Goal: Check status: Check status

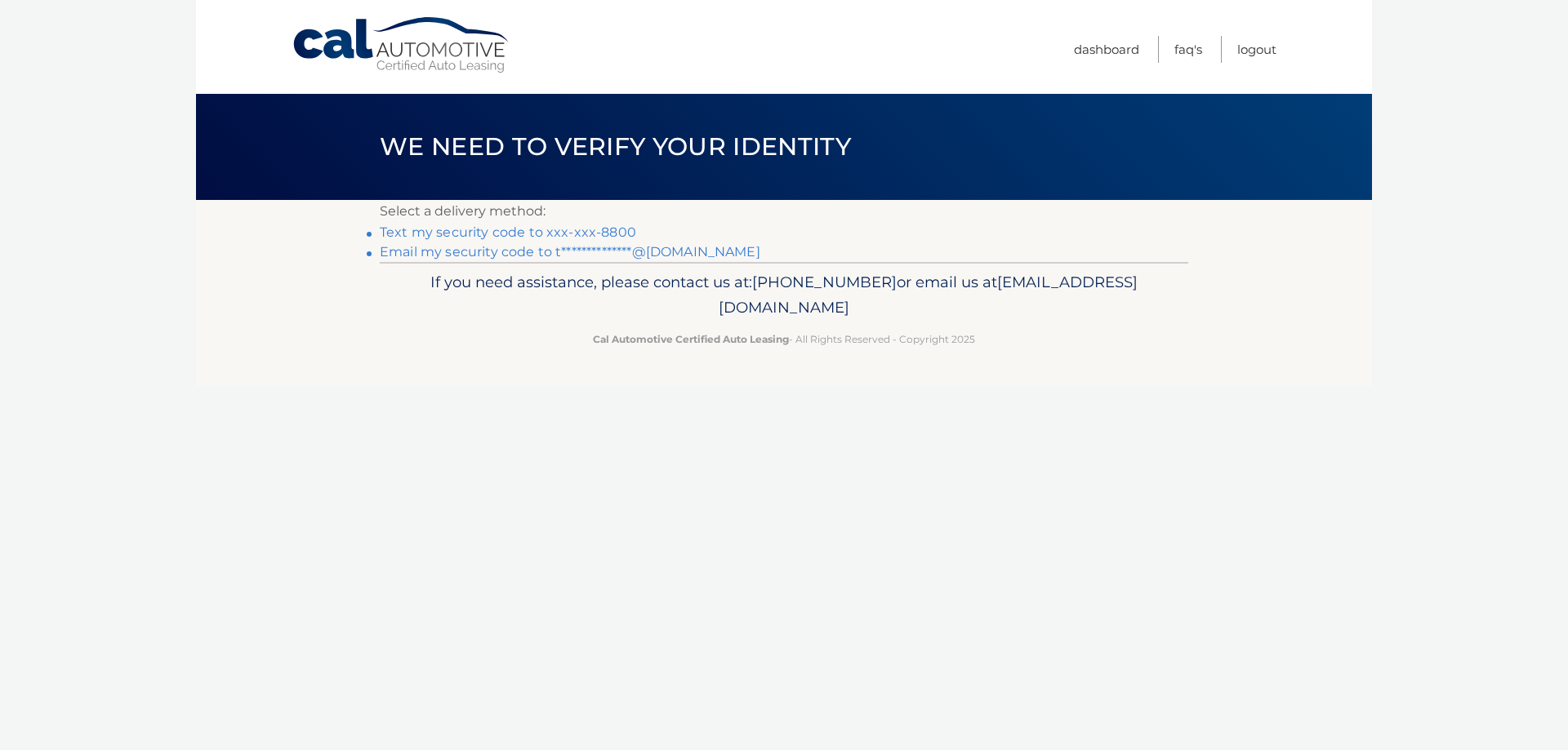
click at [515, 227] on link "Text my security code to xxx-xxx-8800" at bounding box center [507, 232] width 256 height 16
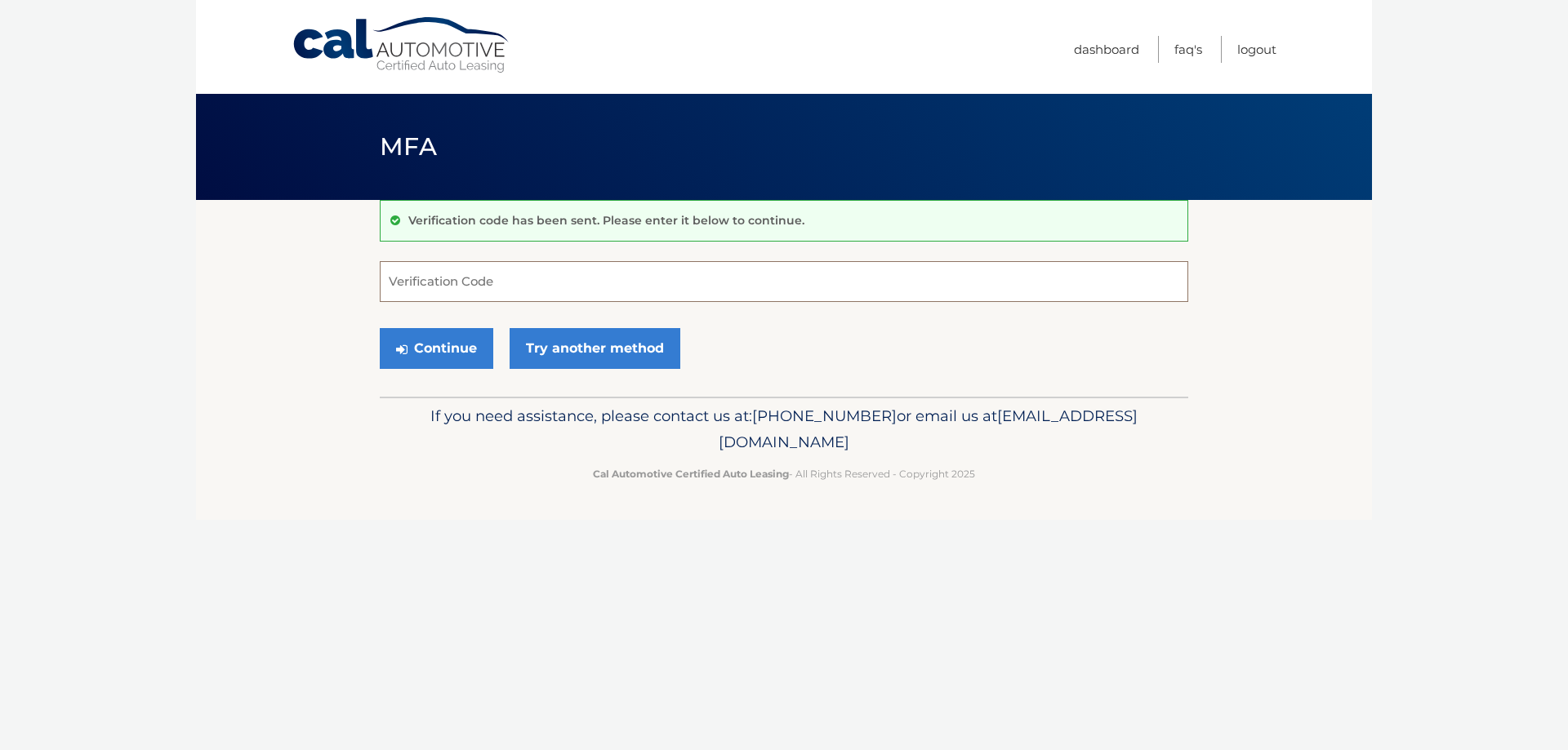
click at [497, 273] on input "Verification Code" at bounding box center [783, 281] width 808 height 40
type input "674254"
click at [422, 352] on button "Continue" at bounding box center [436, 348] width 114 height 40
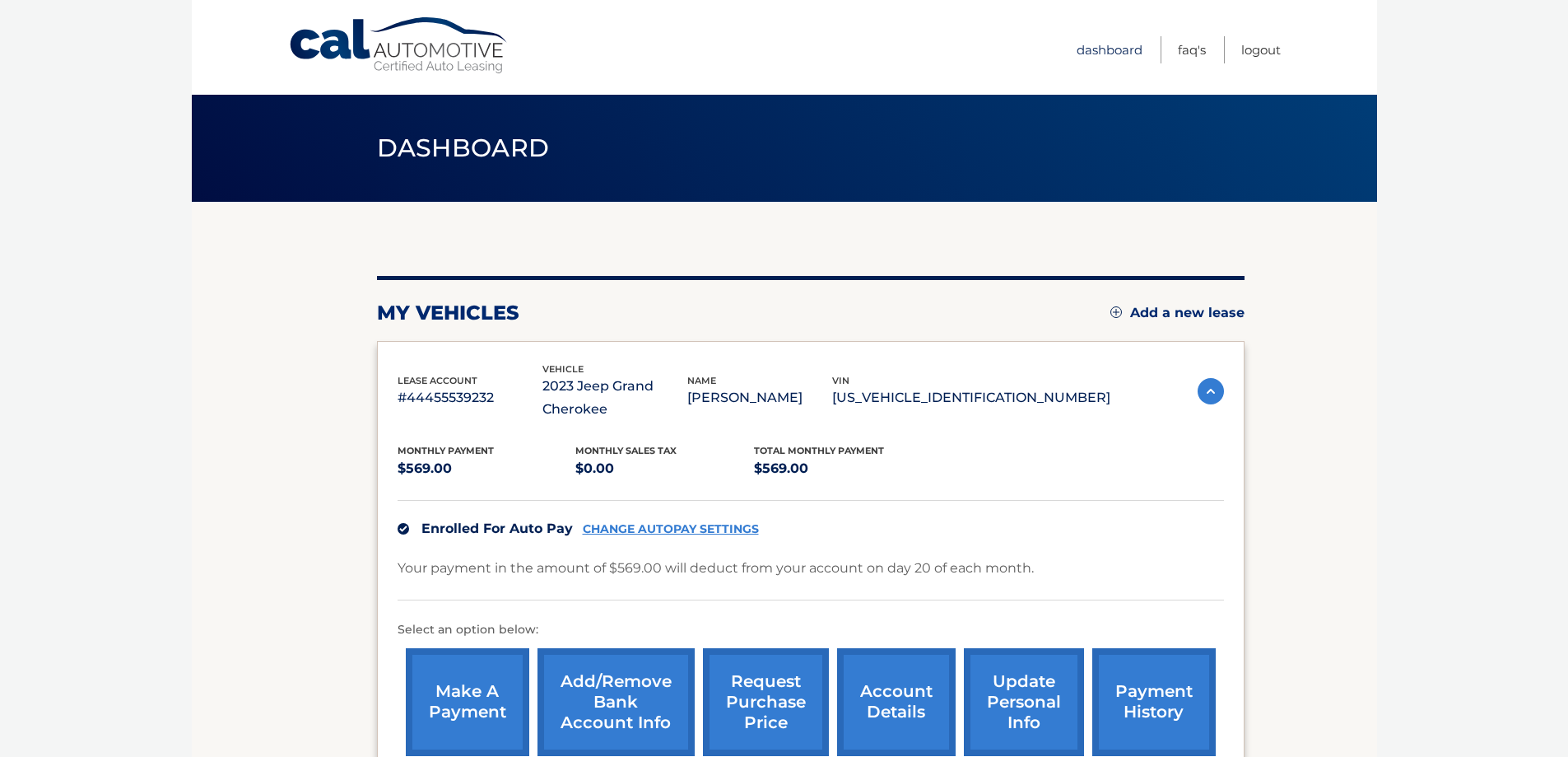
click at [1095, 54] on link "Dashboard" at bounding box center [1110, 49] width 66 height 27
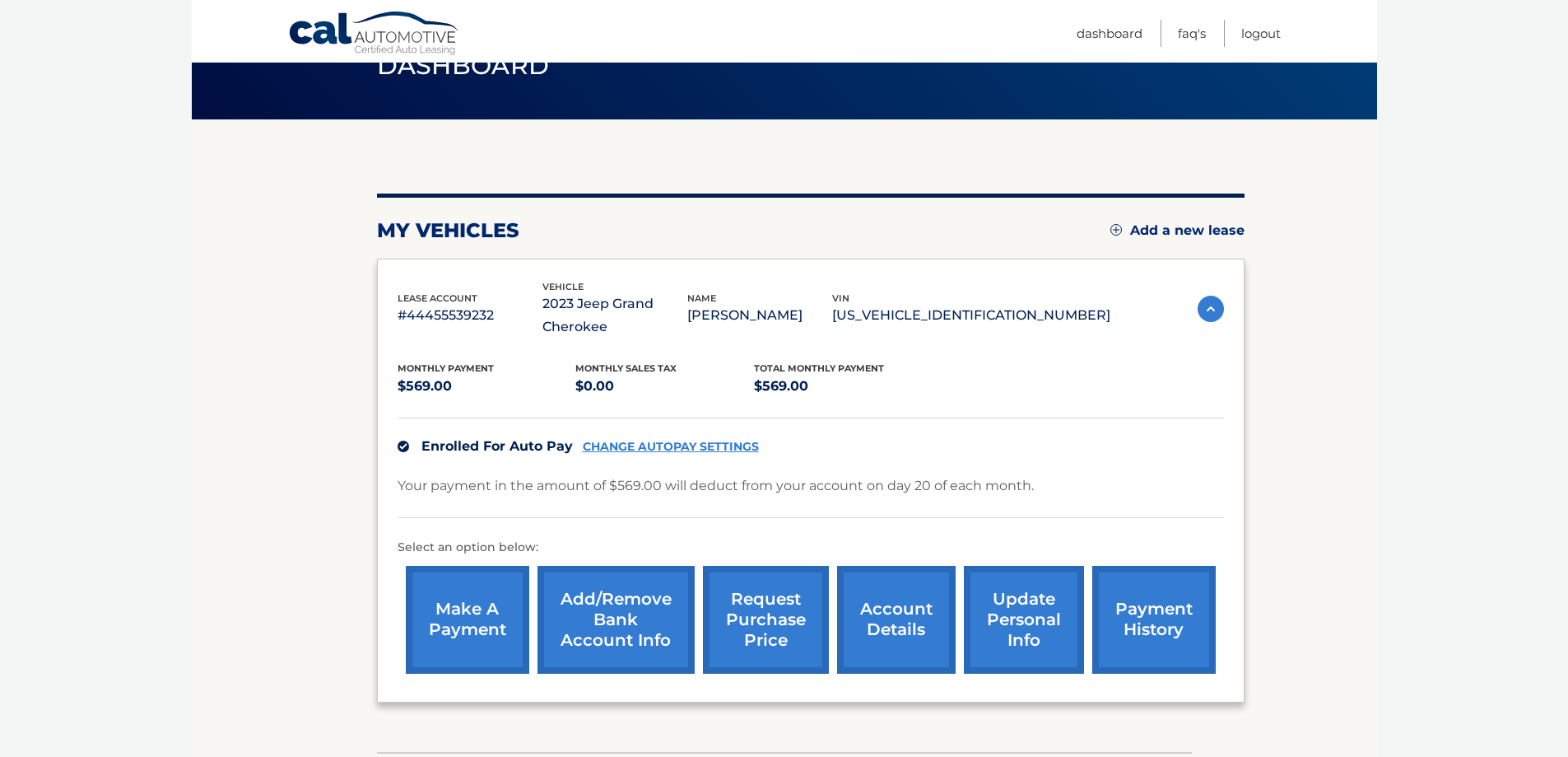
scroll to position [165, 0]
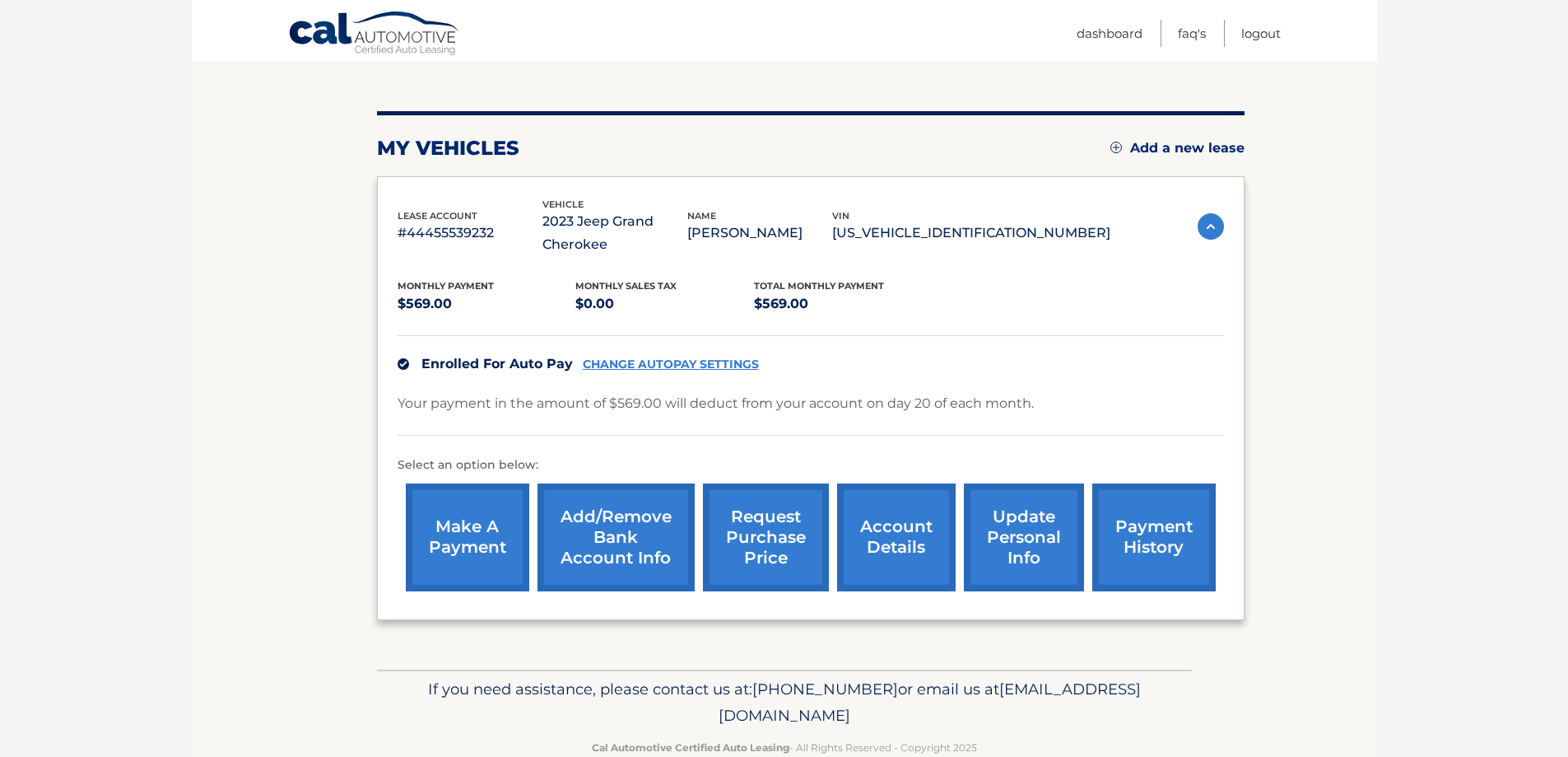
click at [1215, 227] on img at bounding box center [1211, 226] width 27 height 27
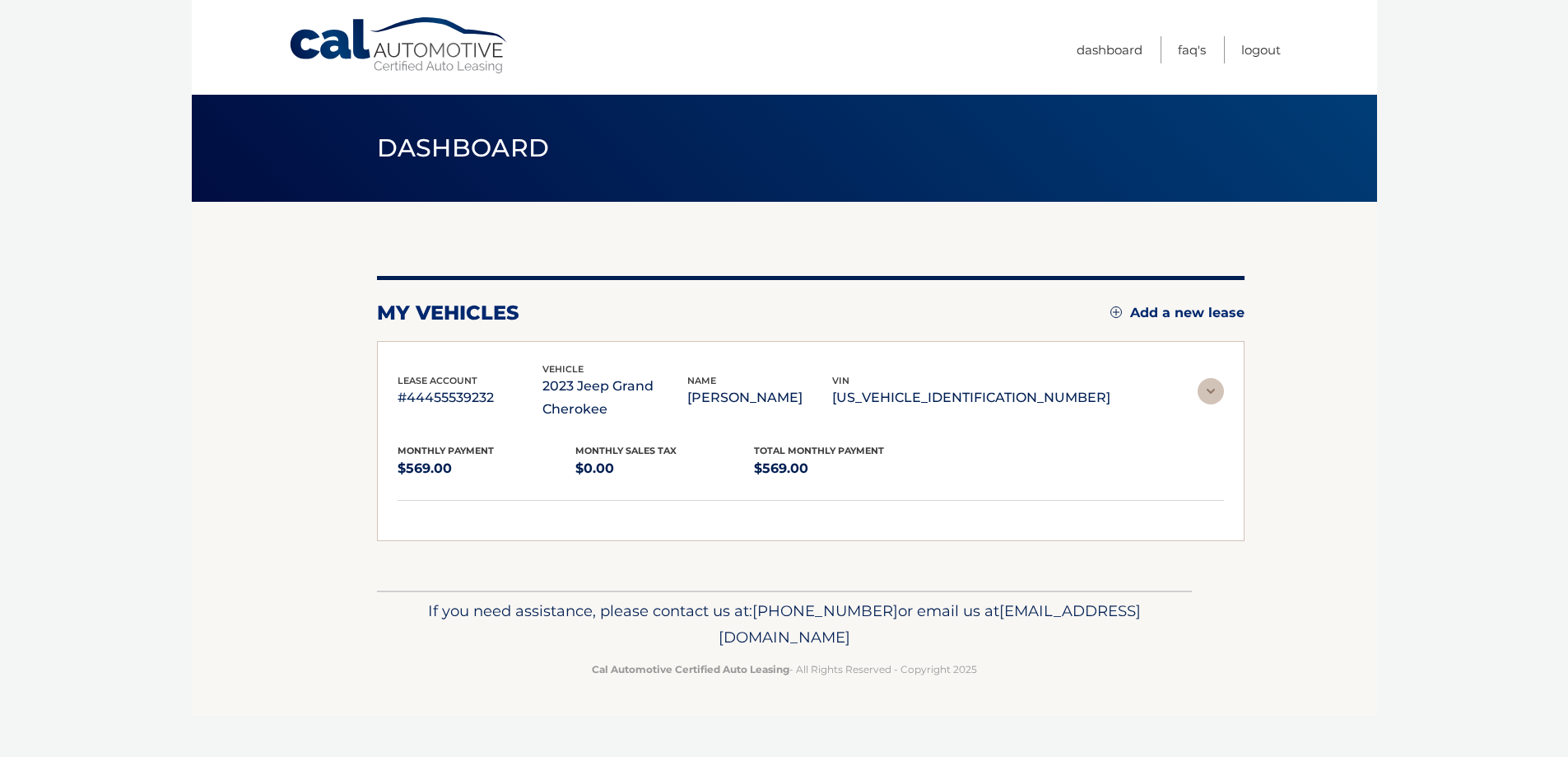
scroll to position [0, 0]
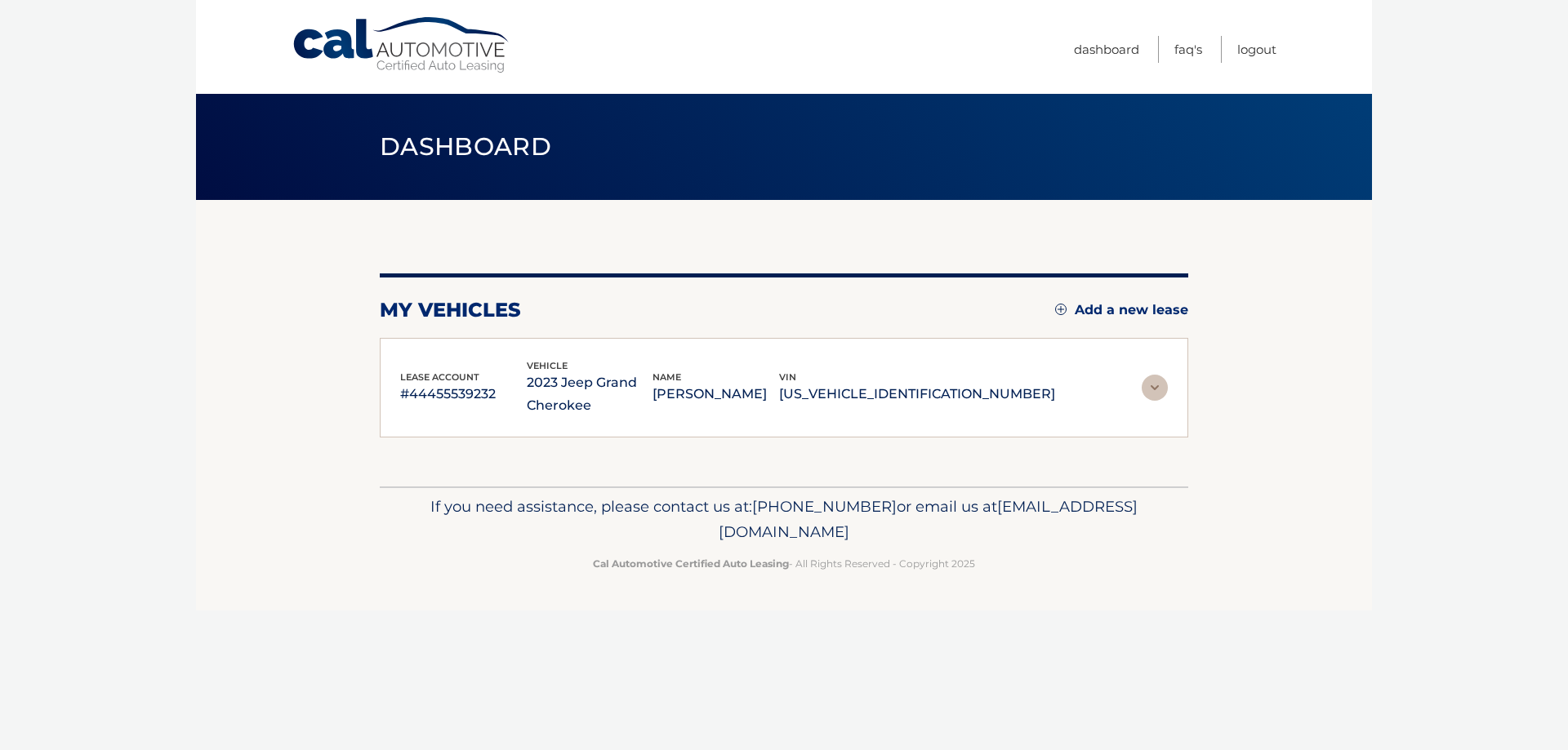
click at [1154, 377] on img at bounding box center [1155, 388] width 26 height 26
click at [1154, 377] on div "lease account #44455539232 vehicle 2023 Jeep Grand Cherokee name TARA KUROPATKI…" at bounding box center [783, 388] width 767 height 59
click at [1154, 375] on img at bounding box center [1155, 388] width 26 height 26
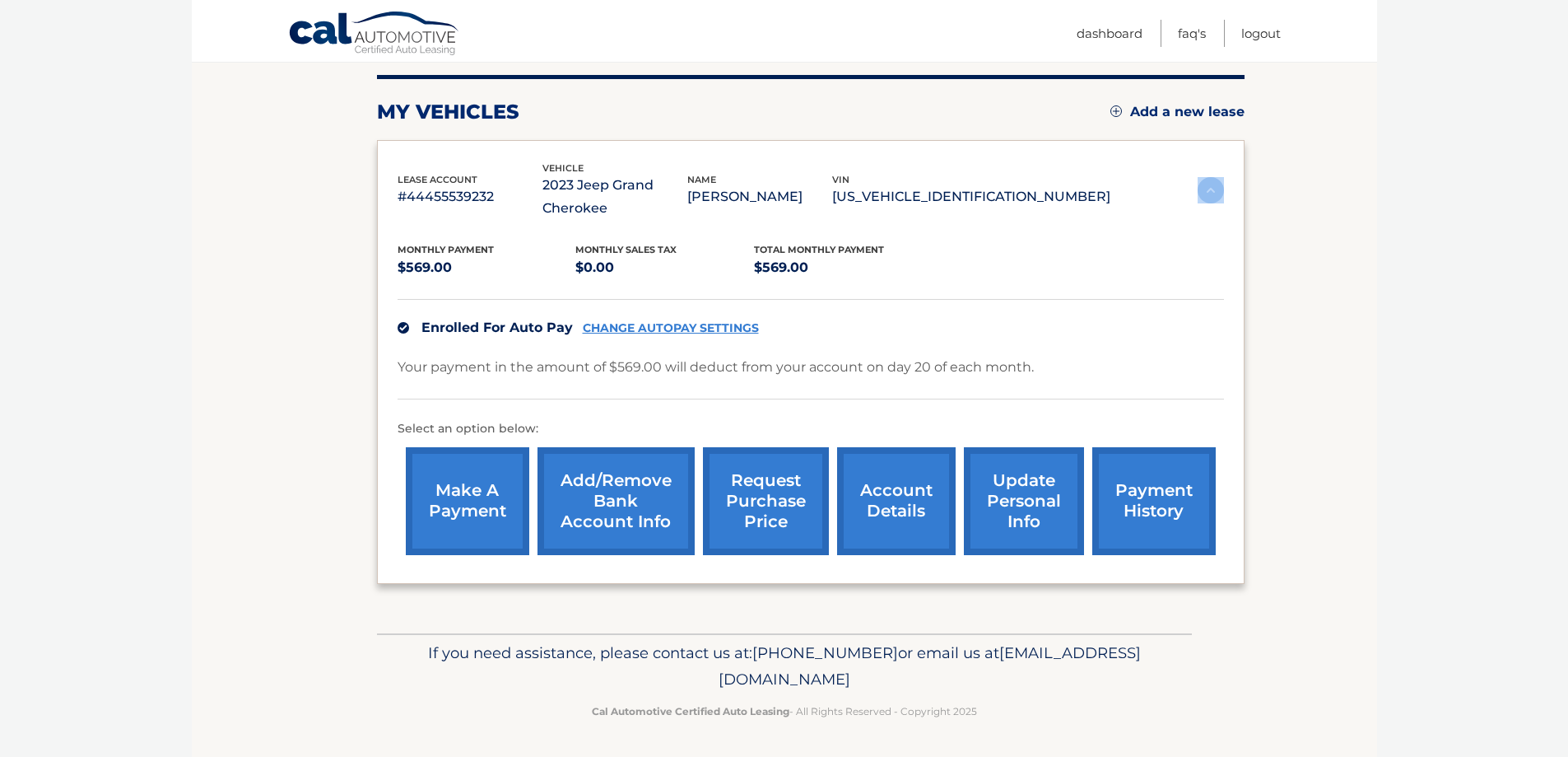
scroll to position [202, 0]
click at [890, 510] on link "account details" at bounding box center [896, 500] width 118 height 108
click at [927, 504] on link "account details" at bounding box center [896, 500] width 118 height 108
